Goal: Find specific page/section: Find specific page/section

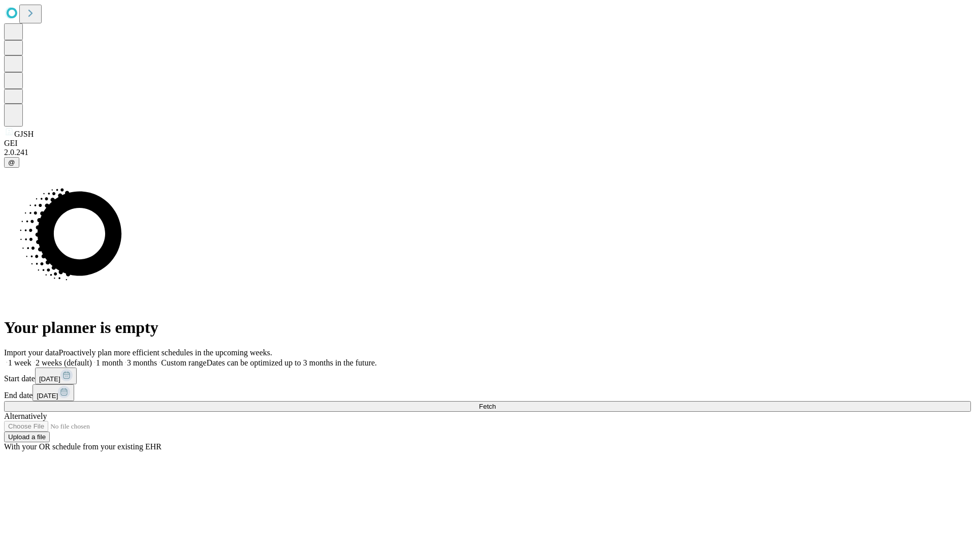
click at [496, 402] on span "Fetch" at bounding box center [487, 406] width 17 height 8
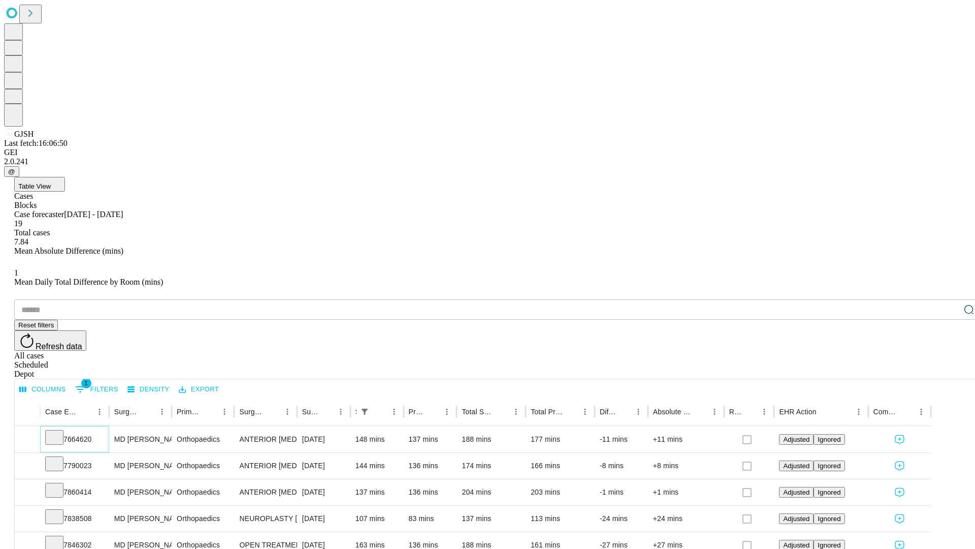
click at [59, 431] on icon at bounding box center [54, 436] width 10 height 10
